Goal: Task Accomplishment & Management: Manage account settings

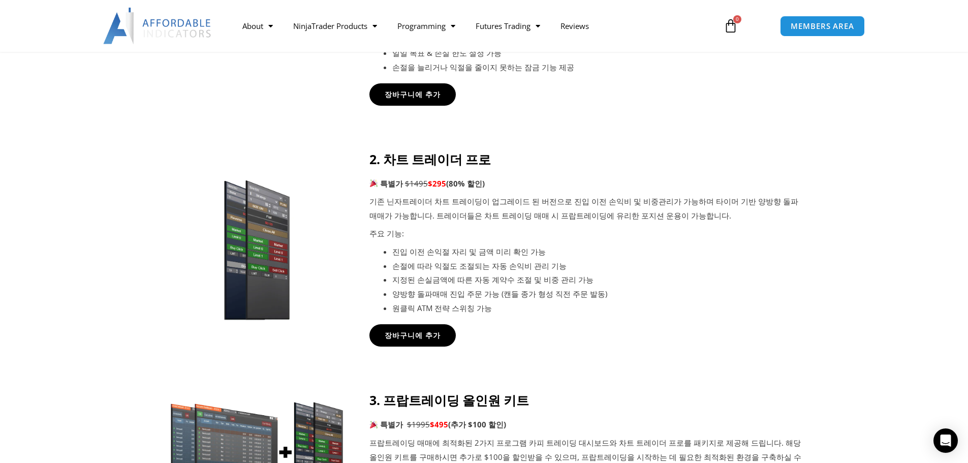
scroll to position [412, 0]
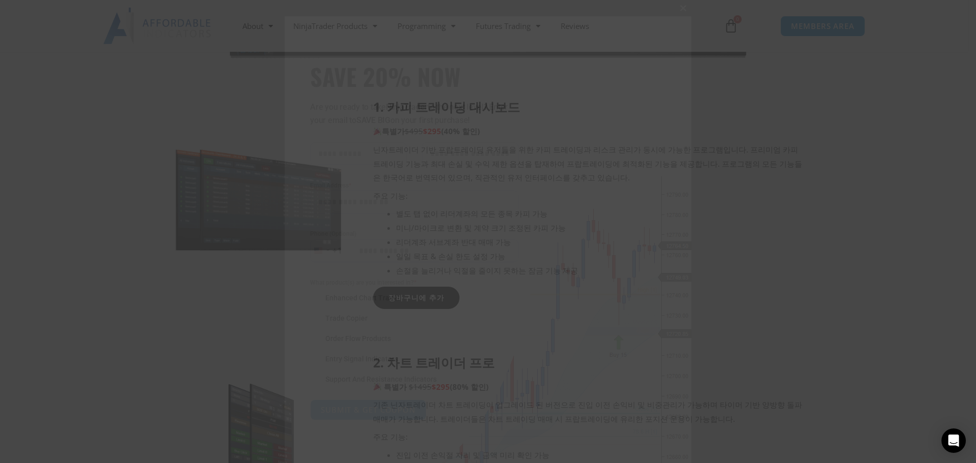
click at [682, 11] on button "Close this module" at bounding box center [683, 8] width 16 height 16
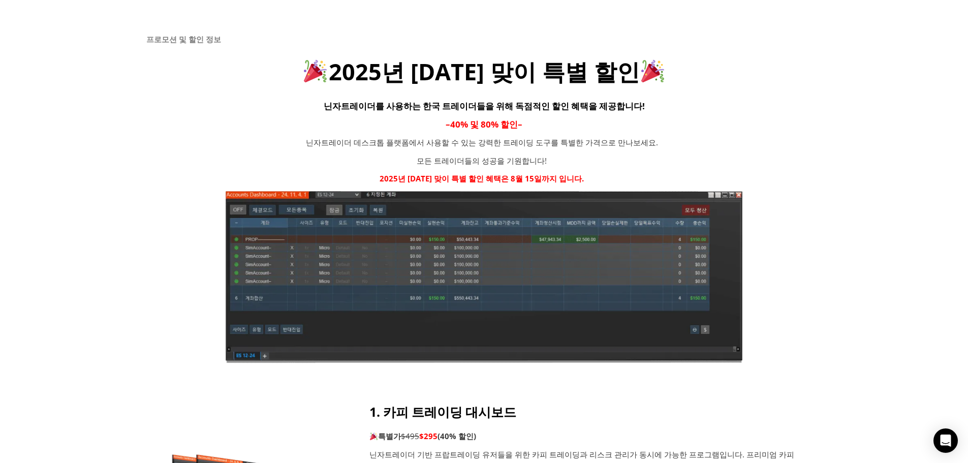
scroll to position [0, 0]
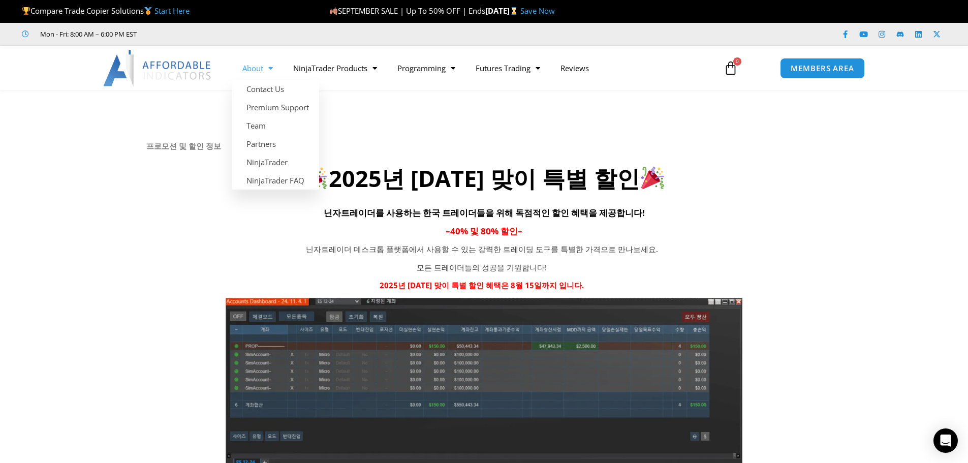
click at [180, 70] on img at bounding box center [157, 68] width 109 height 37
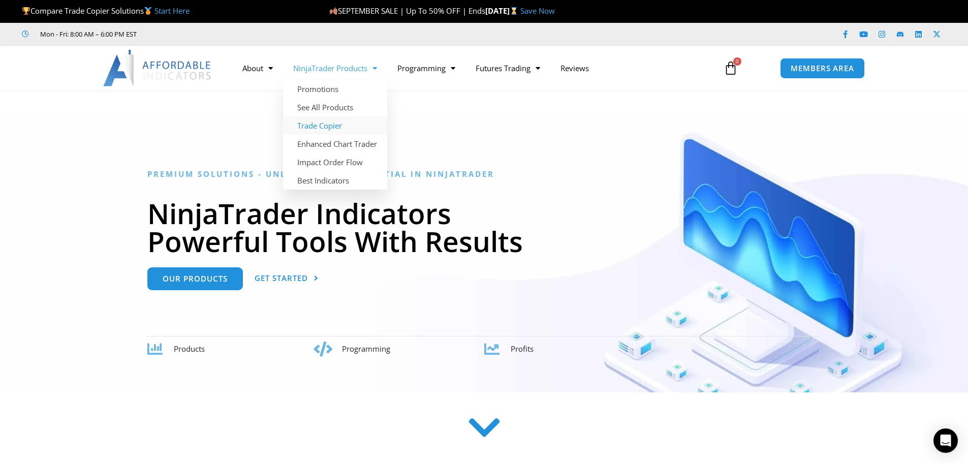
click at [333, 123] on link "Trade Copier" at bounding box center [335, 125] width 104 height 18
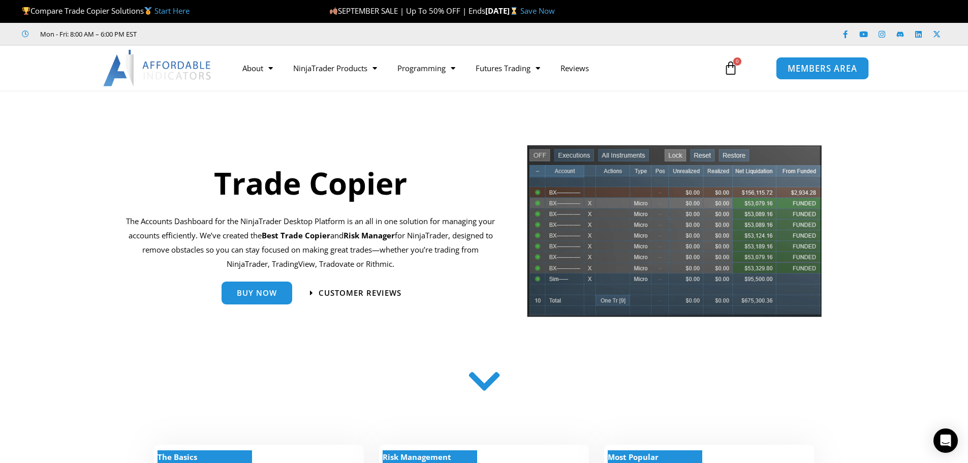
click at [805, 66] on span "MEMBERS AREA" at bounding box center [823, 68] width 70 height 9
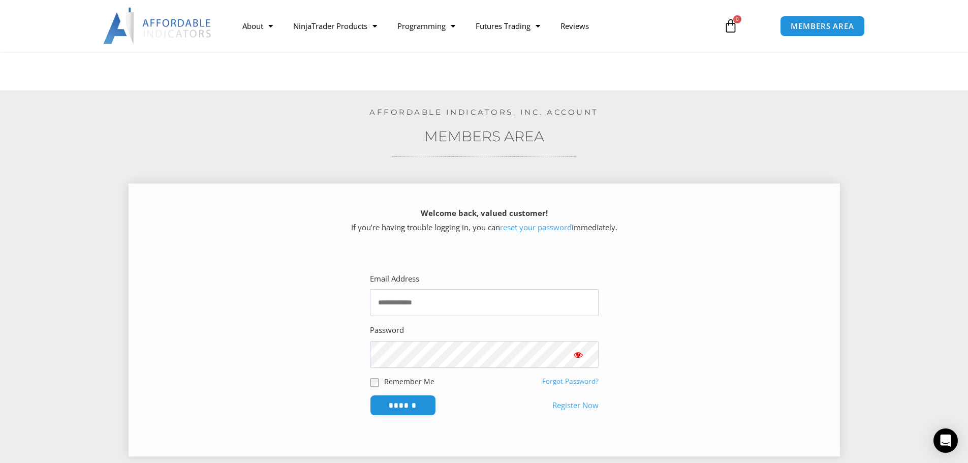
scroll to position [152, 0]
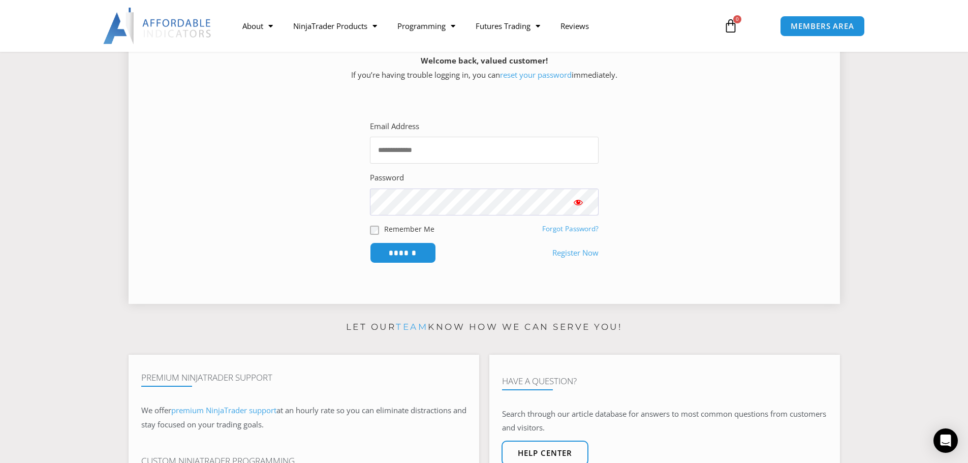
click at [436, 151] on input "Email Address" at bounding box center [484, 150] width 229 height 27
type input "**********"
click at [370, 242] on input "******" at bounding box center [403, 252] width 66 height 21
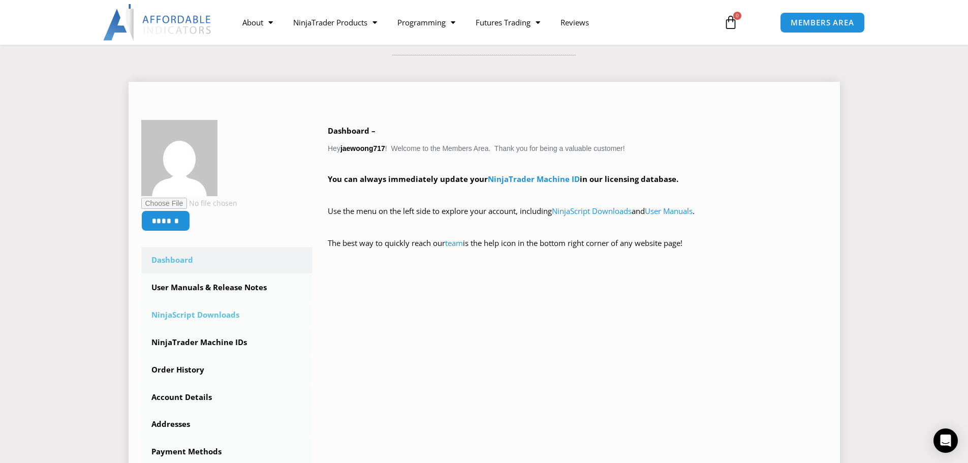
scroll to position [203, 0]
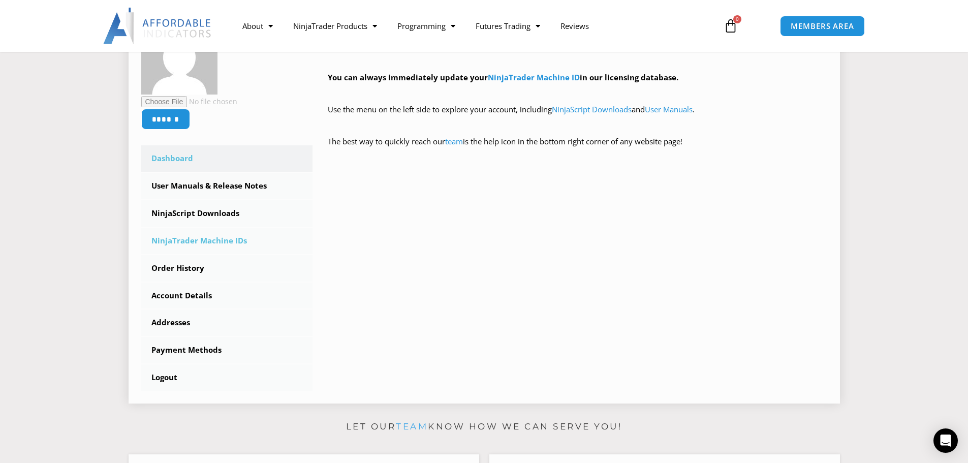
click at [202, 241] on link "NinjaTrader Machine IDs" at bounding box center [227, 241] width 172 height 26
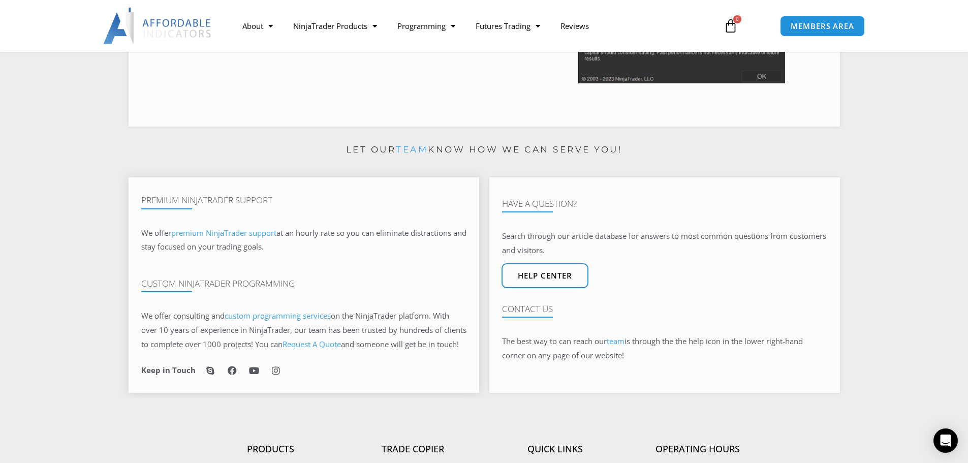
scroll to position [203, 0]
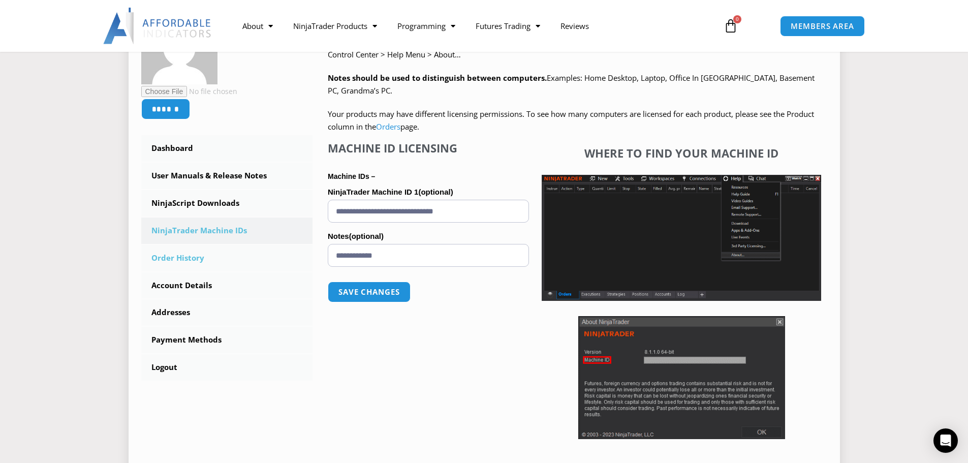
click at [193, 257] on link "Order History" at bounding box center [227, 258] width 172 height 26
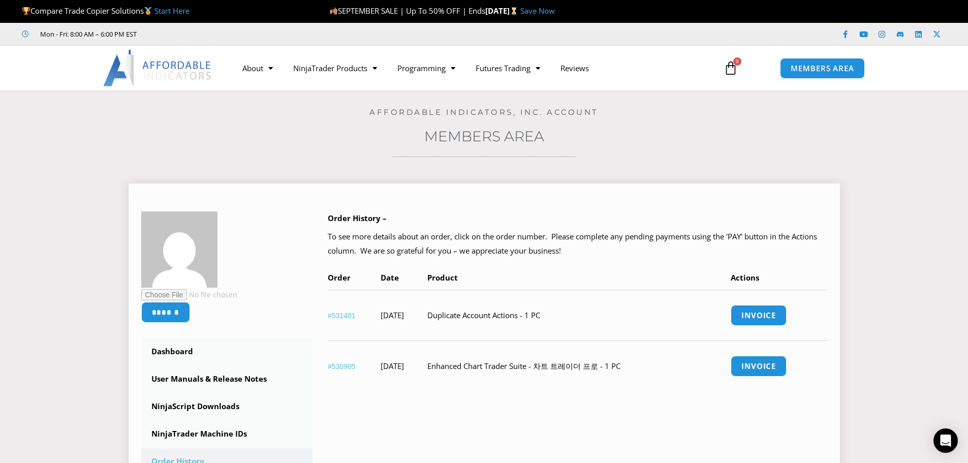
drag, startPoint x: 452, startPoint y: 365, endPoint x: 651, endPoint y: 374, distance: 199.9
click at [651, 374] on tr "#530905 April 26, 2025 Enhanced Chart Trader Suite - 차트 트레이더 프로 - 1 PC Invoice" at bounding box center [578, 365] width 500 height 51
click at [560, 395] on div "Order History – To see more details about an order, click on the order number. …" at bounding box center [570, 308] width 515 height 194
drag, startPoint x: 454, startPoint y: 314, endPoint x: 594, endPoint y: 314, distance: 139.7
click at [594, 314] on tr "#531401 May 27, 2025 Duplicate Account Actions - 1 PC Invoice" at bounding box center [578, 315] width 500 height 51
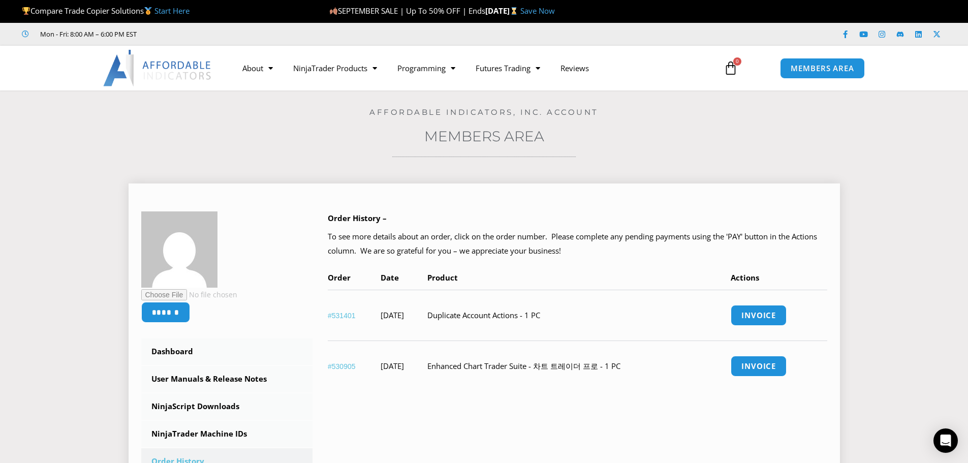
click at [581, 293] on td "Duplicate Account Actions - 1 PC" at bounding box center [578, 315] width 303 height 51
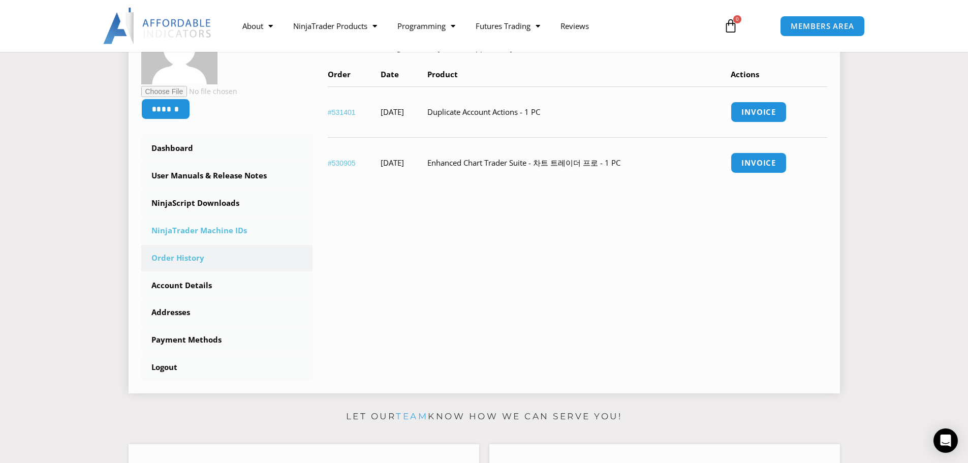
click at [232, 236] on link "NinjaTrader Machine IDs" at bounding box center [227, 230] width 172 height 26
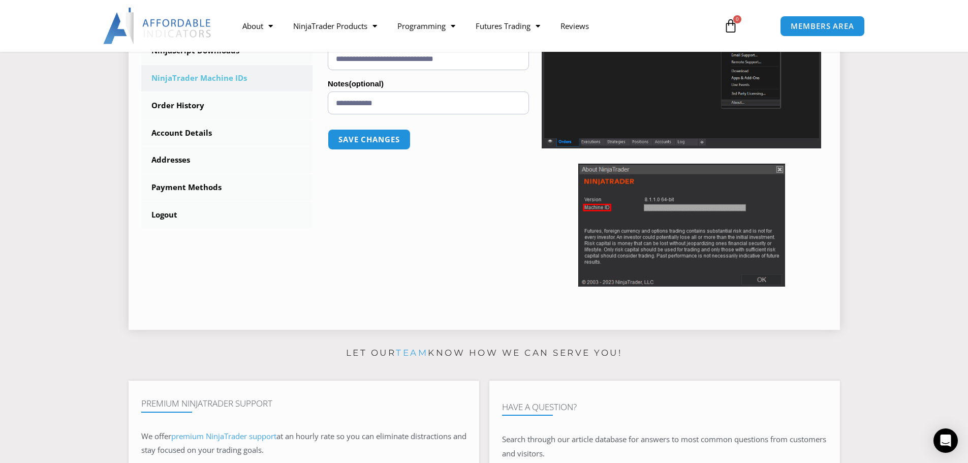
scroll to position [152, 0]
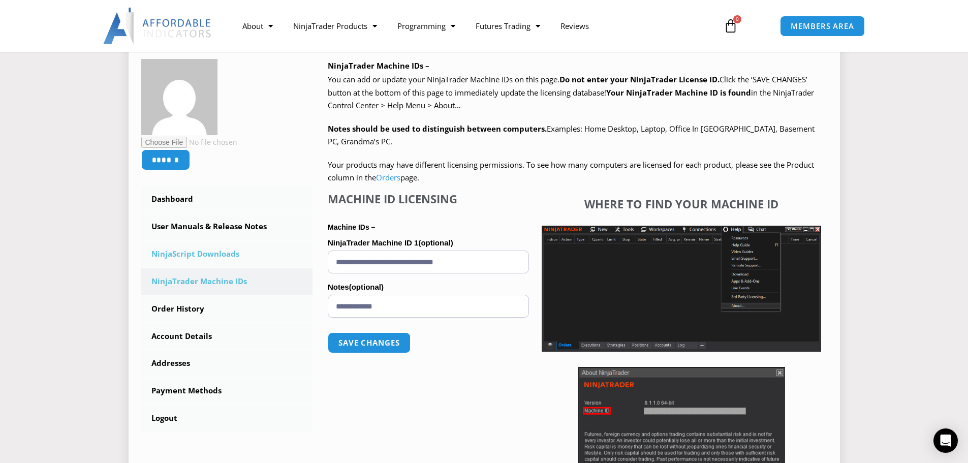
drag, startPoint x: 226, startPoint y: 258, endPoint x: 239, endPoint y: 259, distance: 13.3
click at [226, 258] on link "NinjaScript Downloads" at bounding box center [227, 254] width 172 height 26
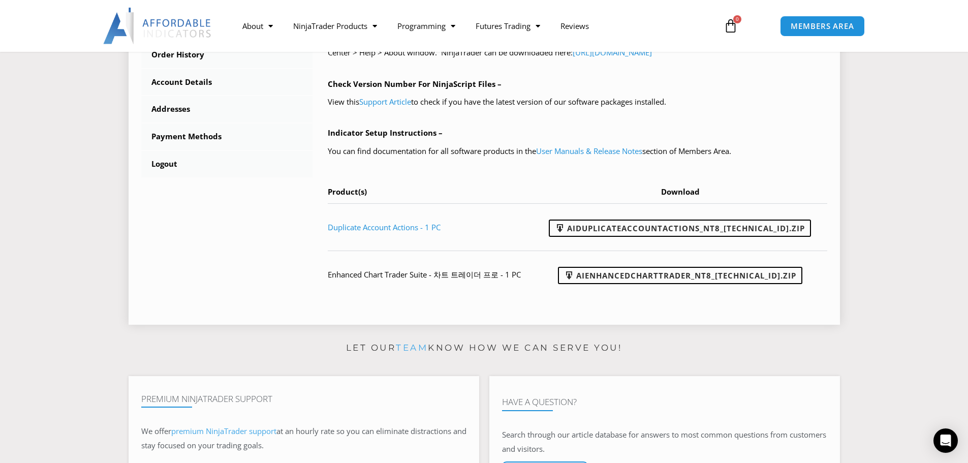
scroll to position [203, 0]
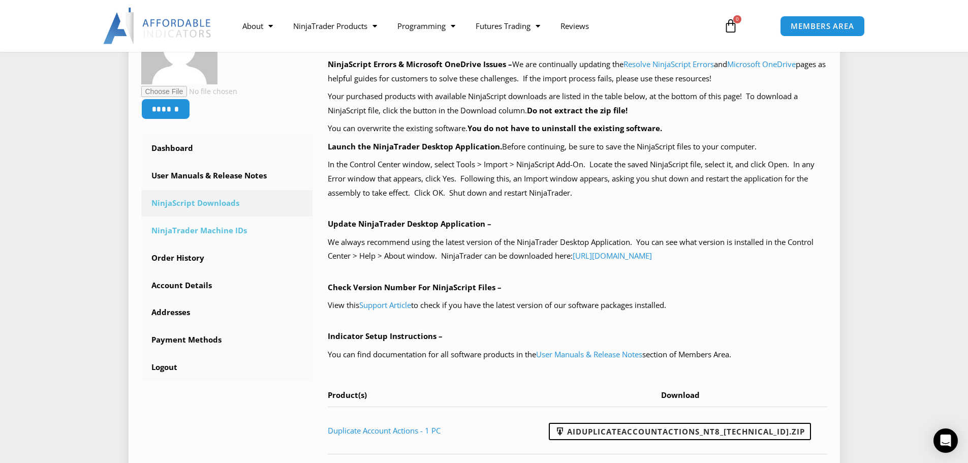
click at [190, 232] on link "NinjaTrader Machine IDs" at bounding box center [227, 230] width 172 height 26
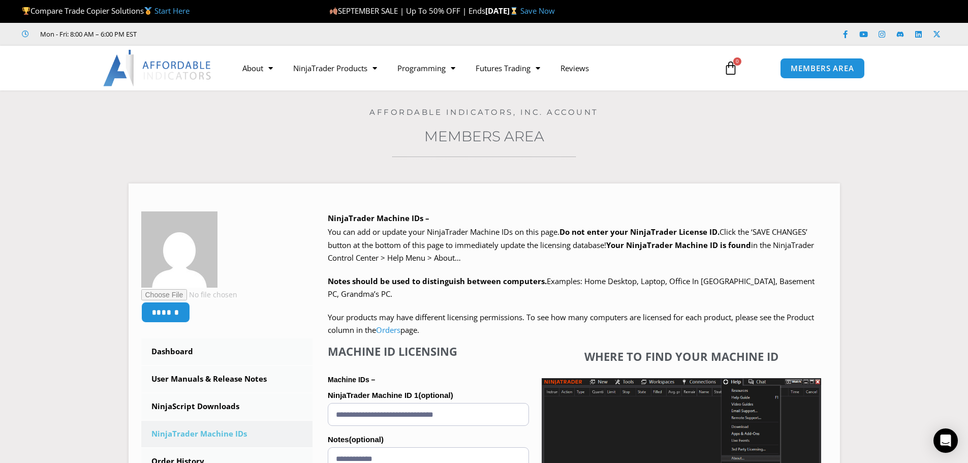
scroll to position [254, 0]
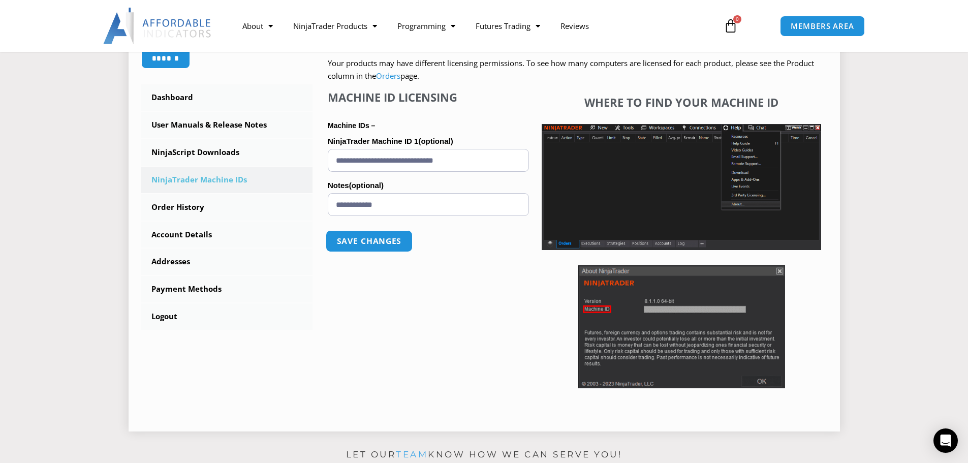
click at [383, 246] on button "Save changes" at bounding box center [369, 241] width 87 height 22
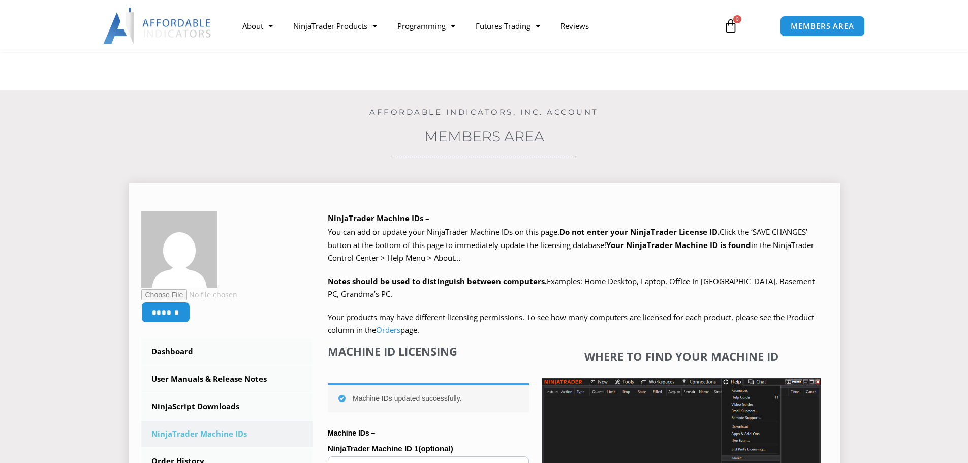
scroll to position [254, 0]
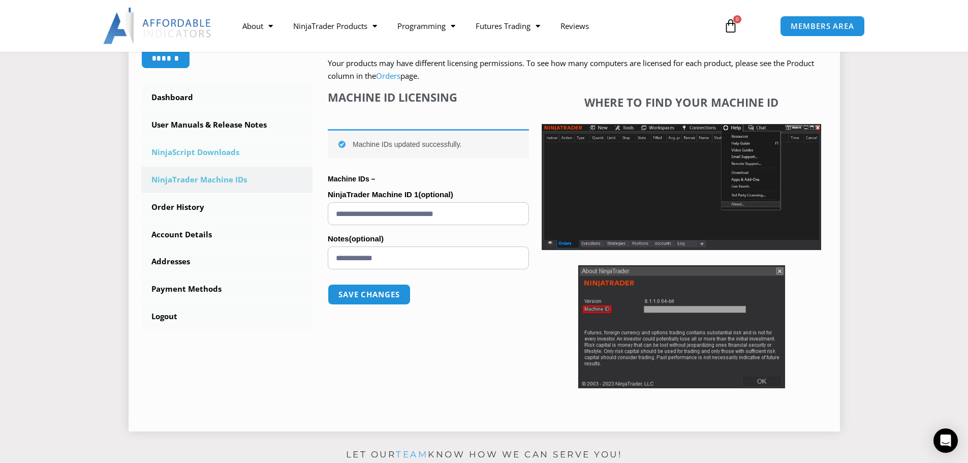
click at [200, 146] on link "NinjaScript Downloads" at bounding box center [227, 152] width 172 height 26
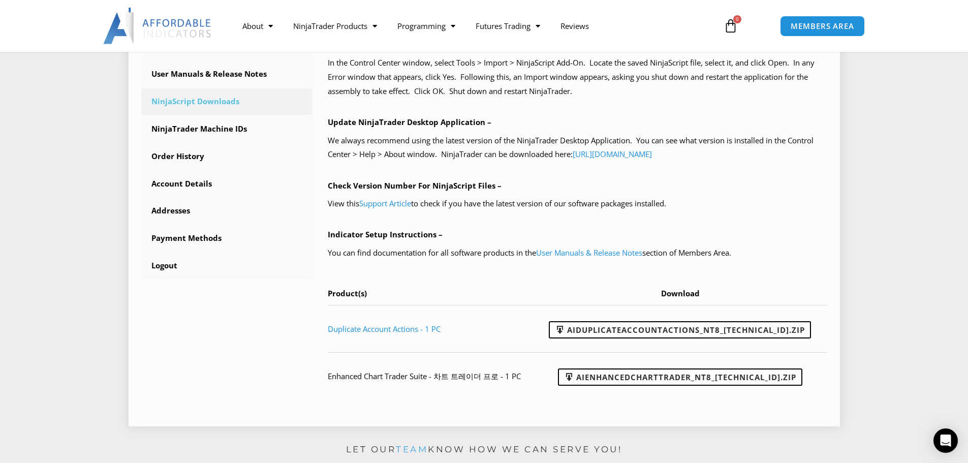
scroll to position [356, 0]
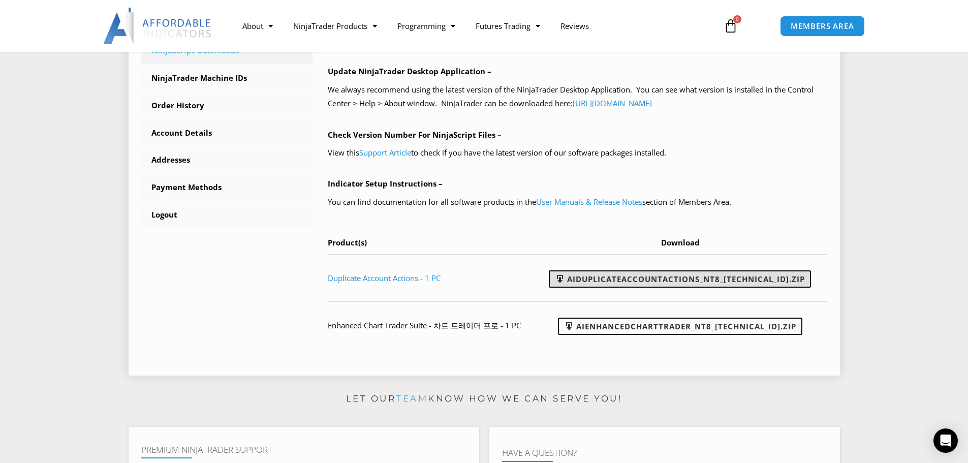
click at [620, 276] on link "AIDuplicateAccountActions_NT8_25.9.18.2.zip" at bounding box center [680, 278] width 262 height 17
